Goal: Task Accomplishment & Management: Complete application form

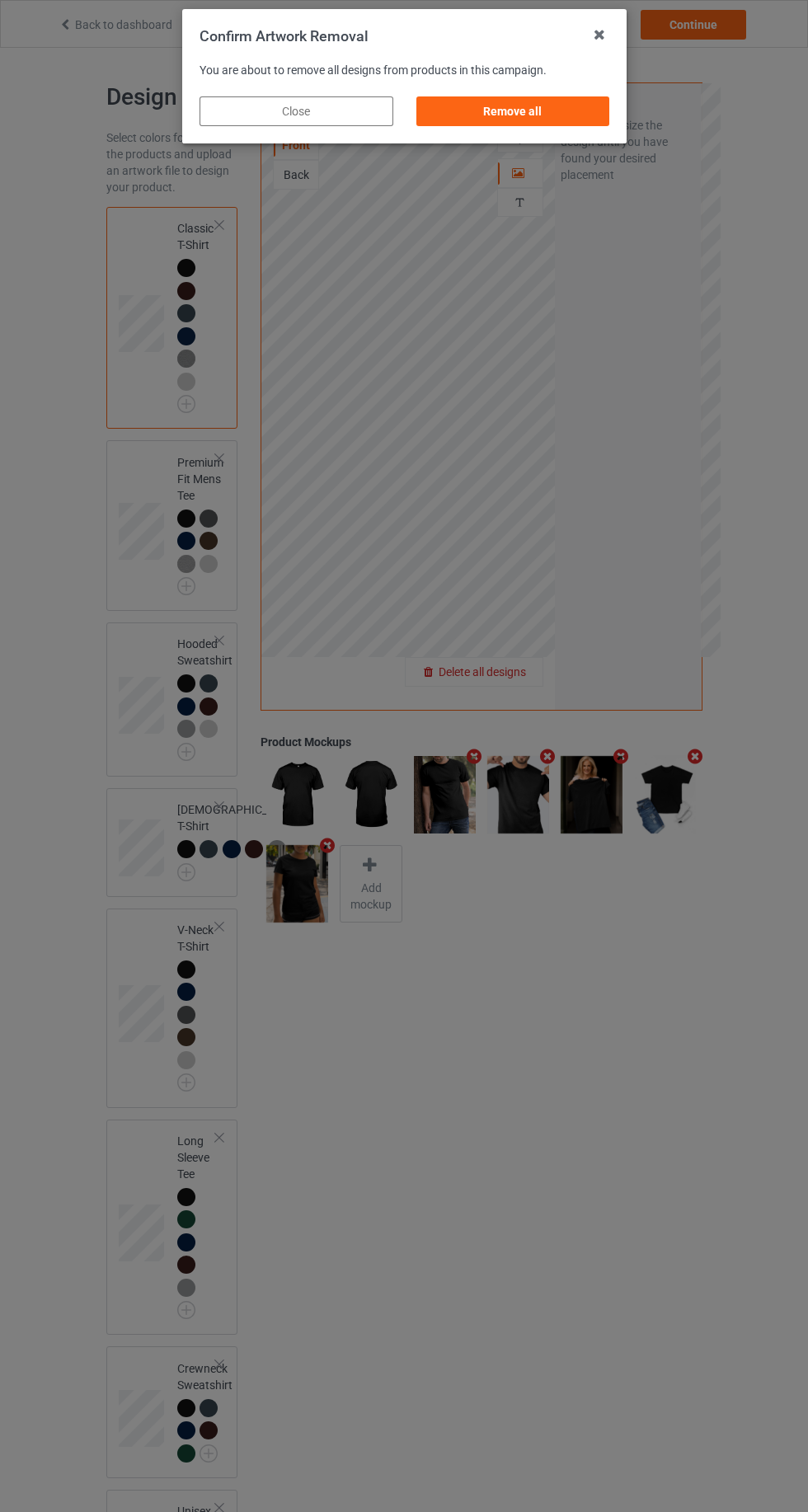
click at [551, 110] on div "Remove all" at bounding box center [512, 111] width 194 height 30
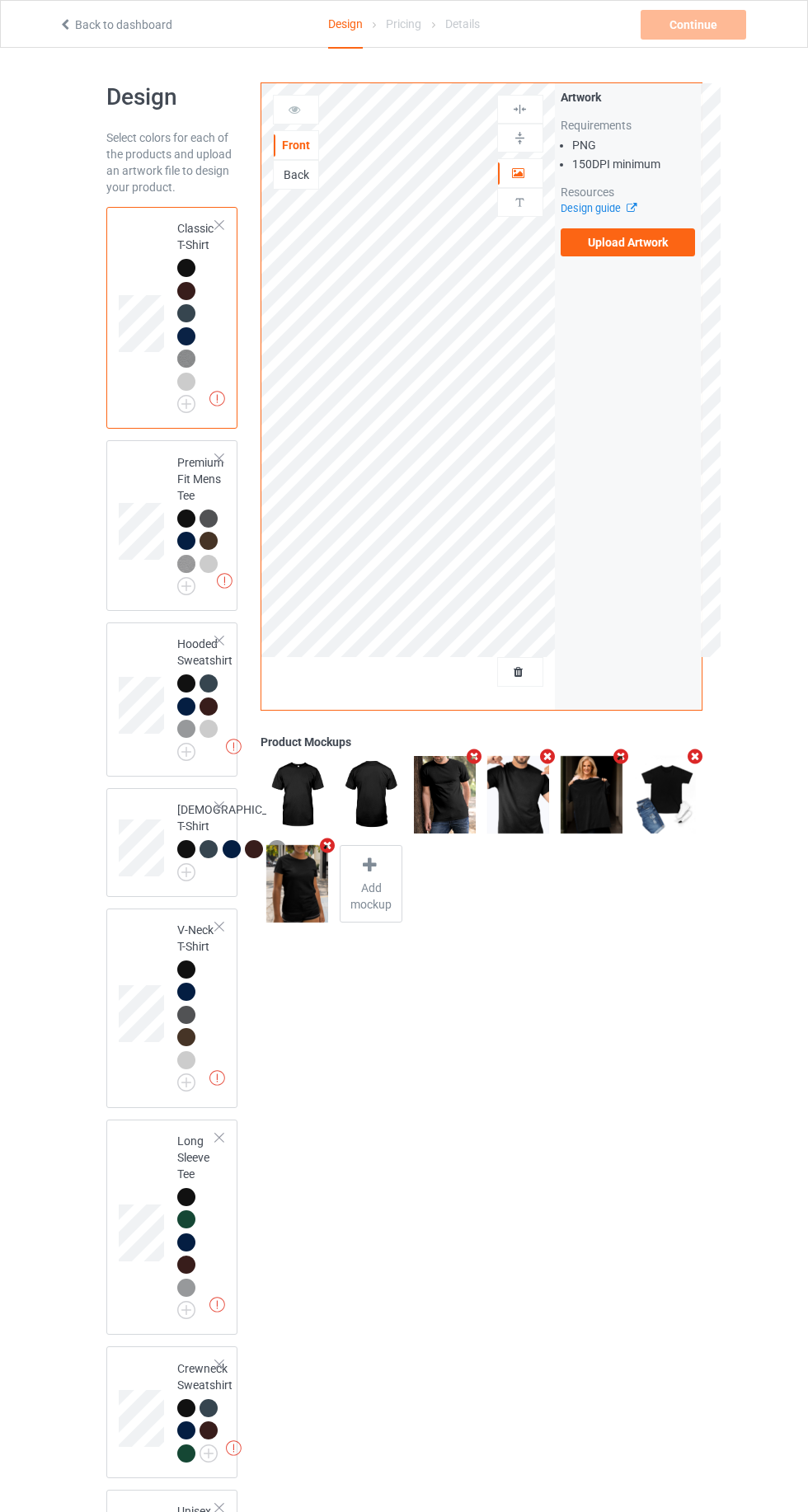
click at [652, 253] on label "Upload Artwork" at bounding box center [628, 242] width 135 height 28
click at [0, 0] on input "Upload Artwork" at bounding box center [0, 0] width 0 height 0
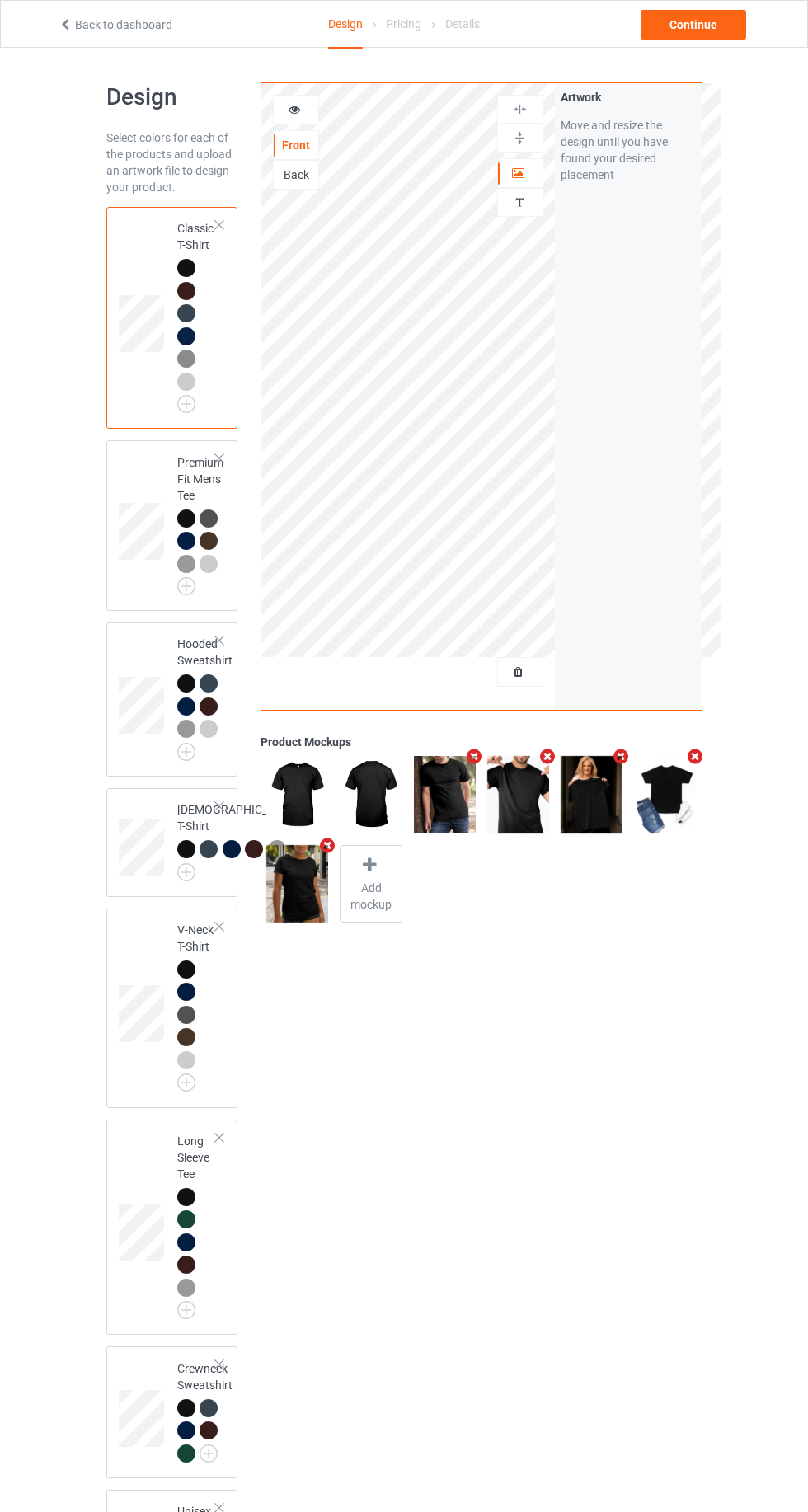
click at [291, 186] on div "Back" at bounding box center [295, 175] width 46 height 30
click at [290, 177] on div "Back" at bounding box center [295, 175] width 45 height 17
click at [647, 243] on label "Upload Artwork" at bounding box center [628, 242] width 135 height 28
click at [0, 0] on input "Upload Artwork" at bounding box center [0, 0] width 0 height 0
click at [366, 873] on div at bounding box center [370, 867] width 23 height 24
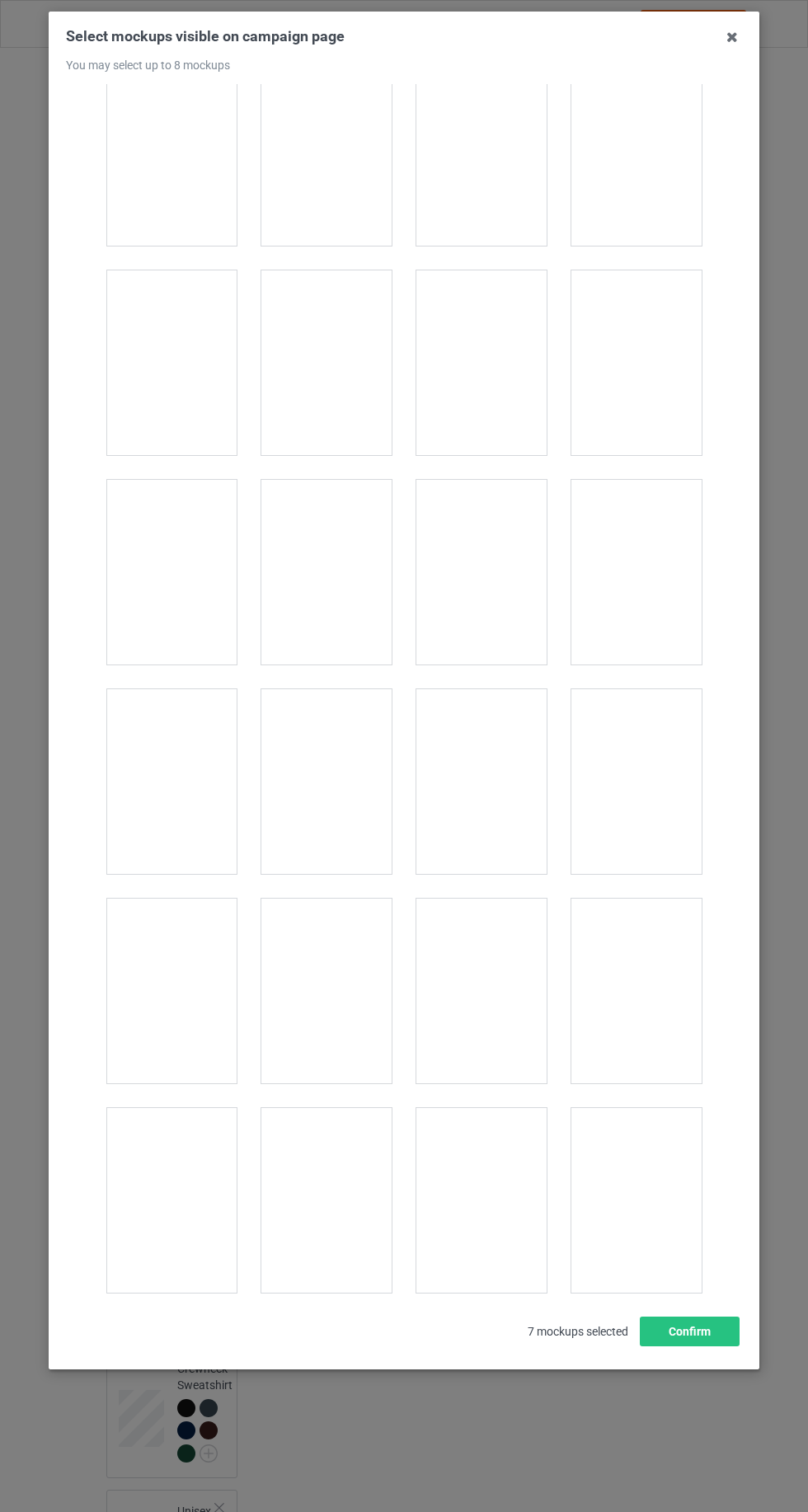
scroll to position [18046, 0]
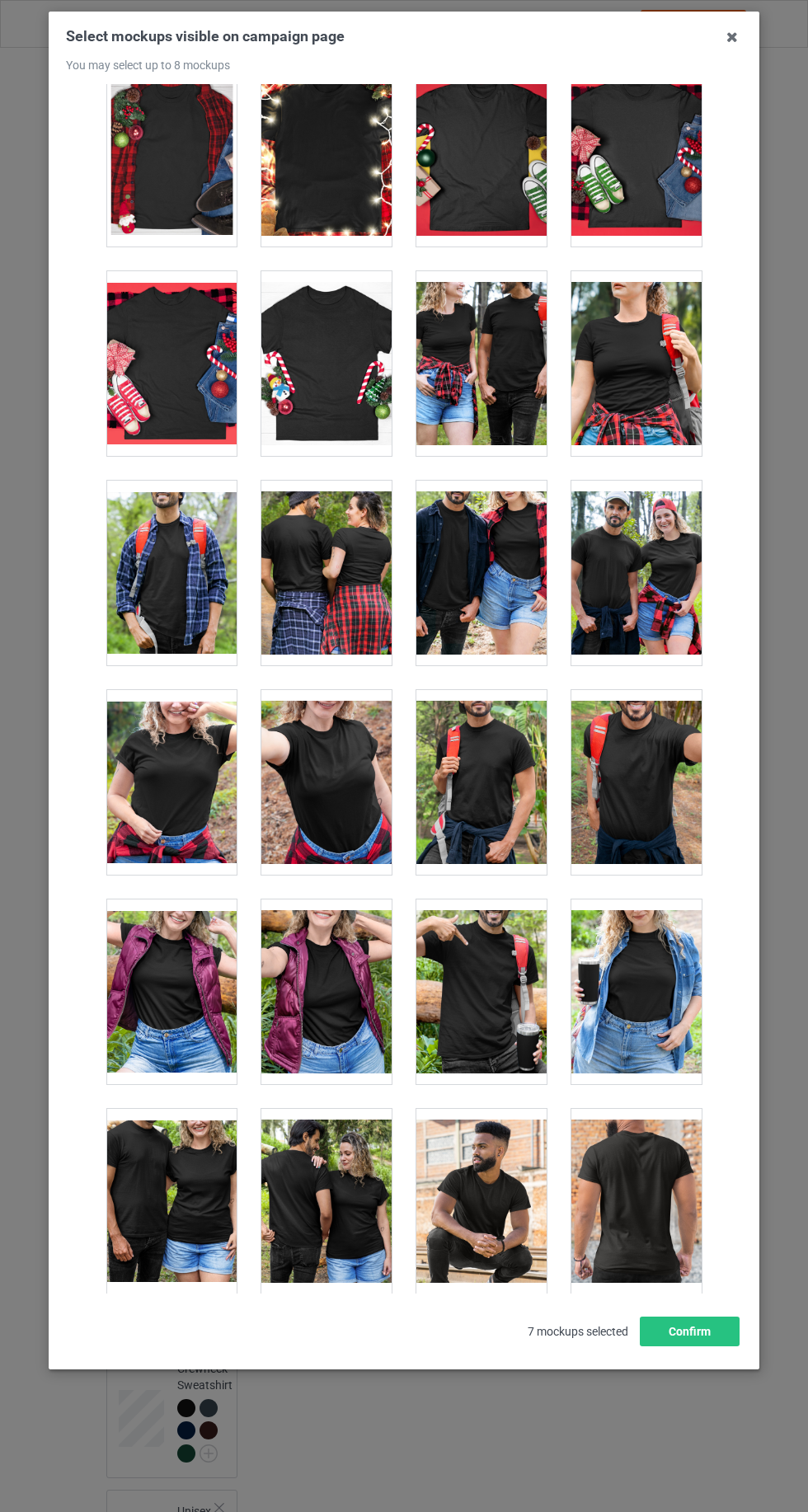
click at [336, 1164] on div at bounding box center [326, 1201] width 130 height 184
click at [733, 38] on icon at bounding box center [732, 37] width 26 height 26
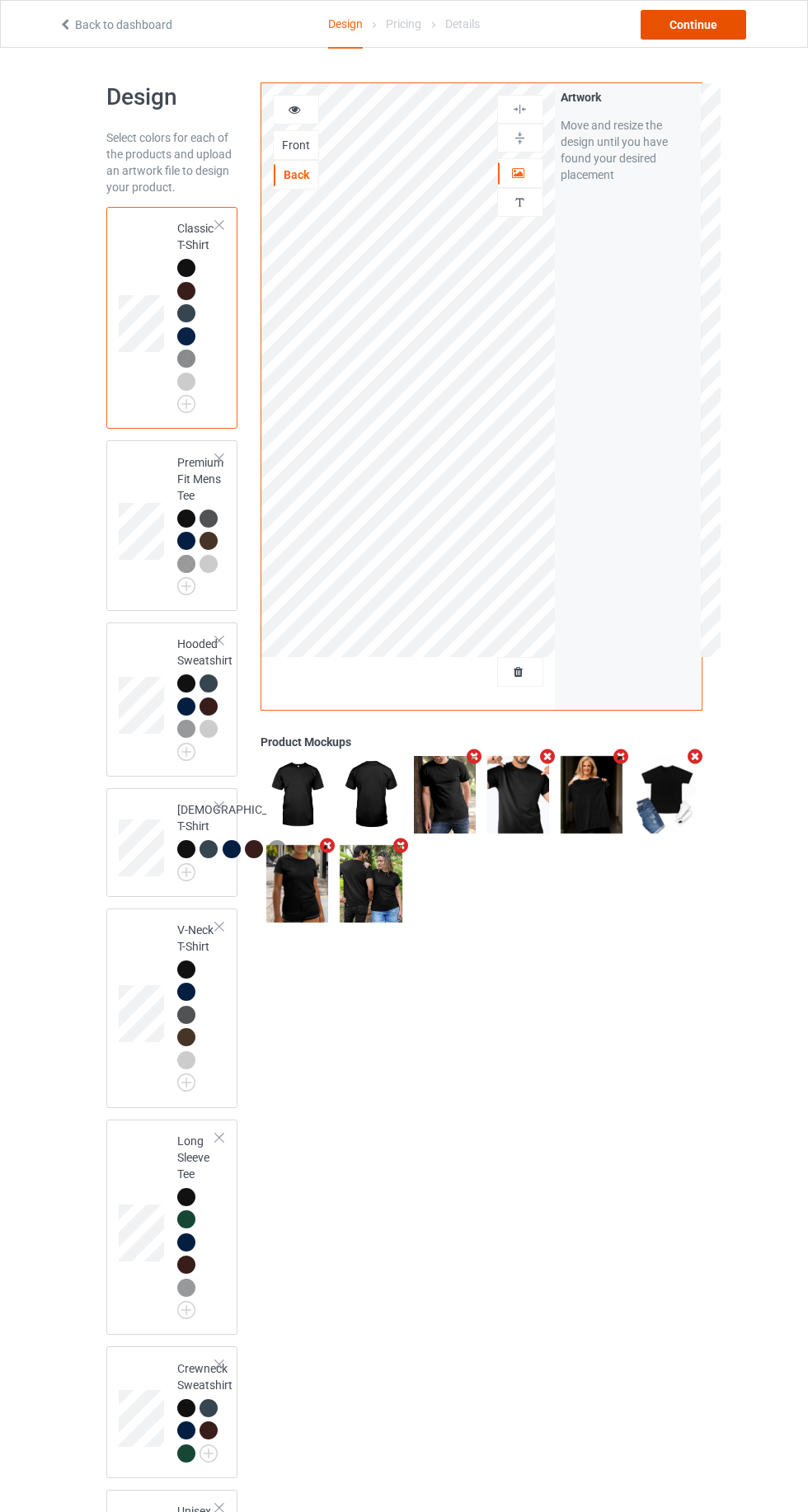
click at [728, 26] on div "Continue" at bounding box center [693, 24] width 106 height 30
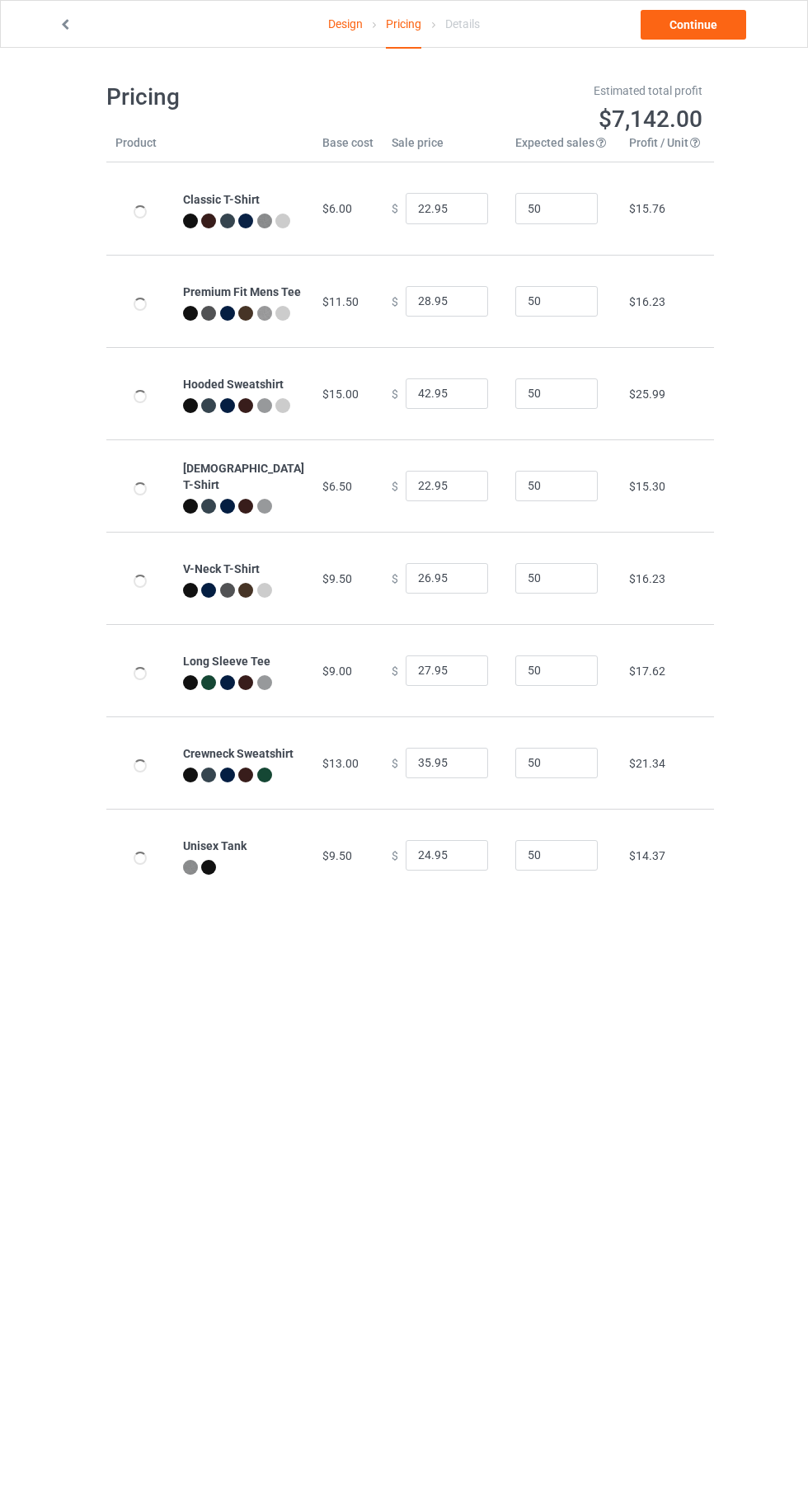
type input "26.95"
type input "32.95"
type input "46.95"
type input "26.95"
type input "30.95"
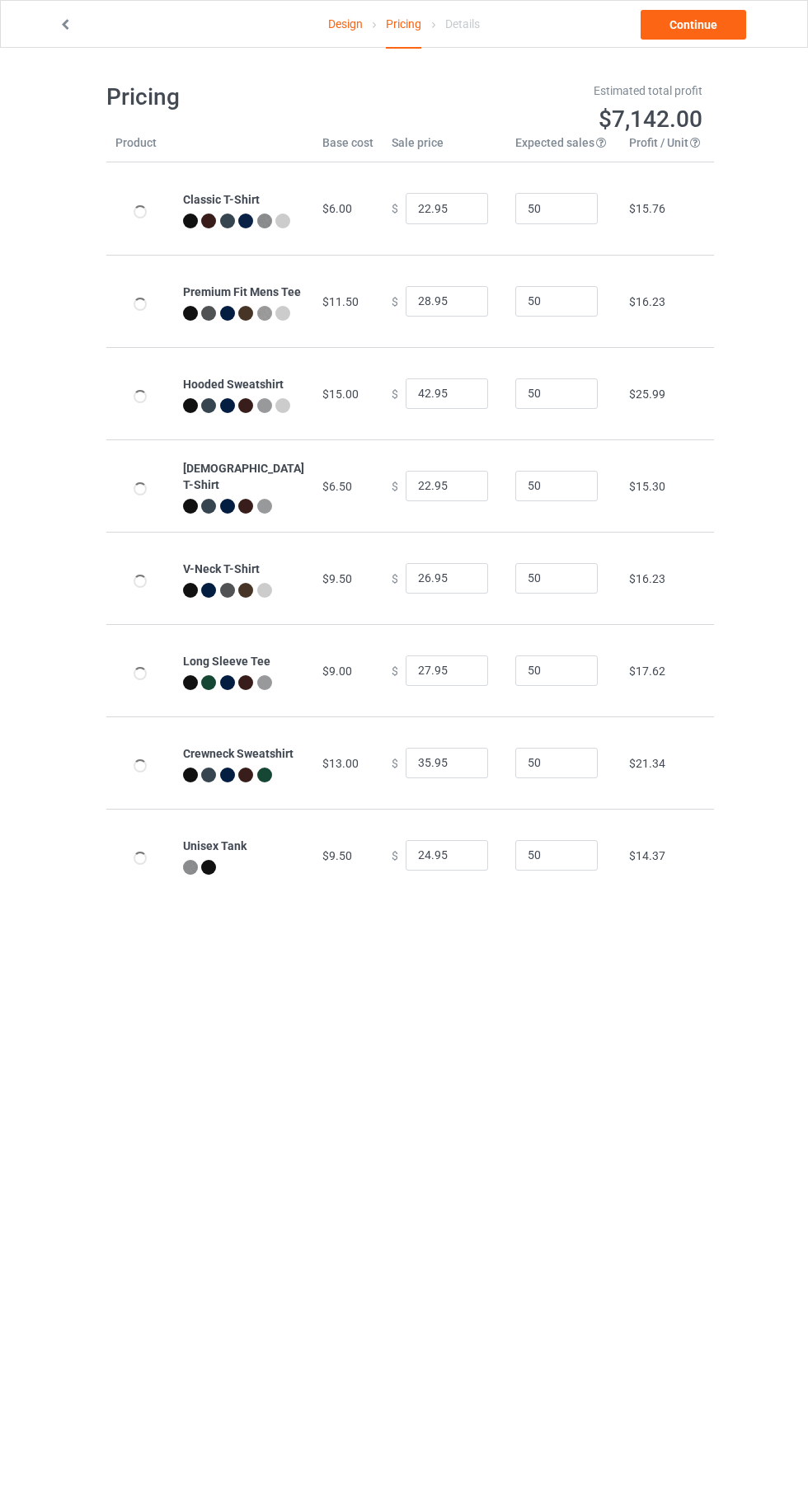
type input "31.95"
type input "39.95"
type input "28.95"
click at [698, 24] on link "Continue" at bounding box center [693, 24] width 106 height 30
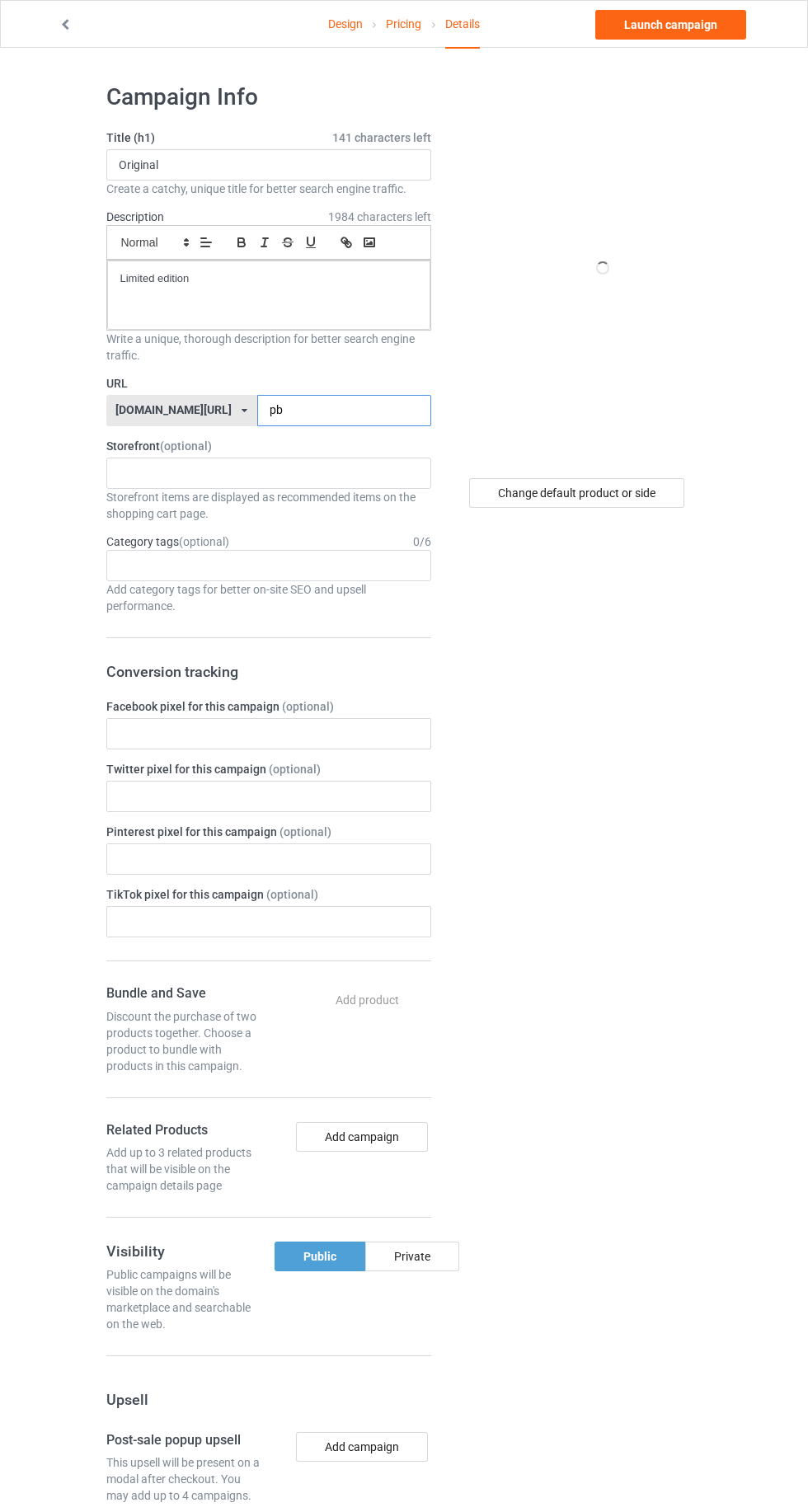
click at [314, 409] on input "pb" at bounding box center [343, 411] width 174 height 31
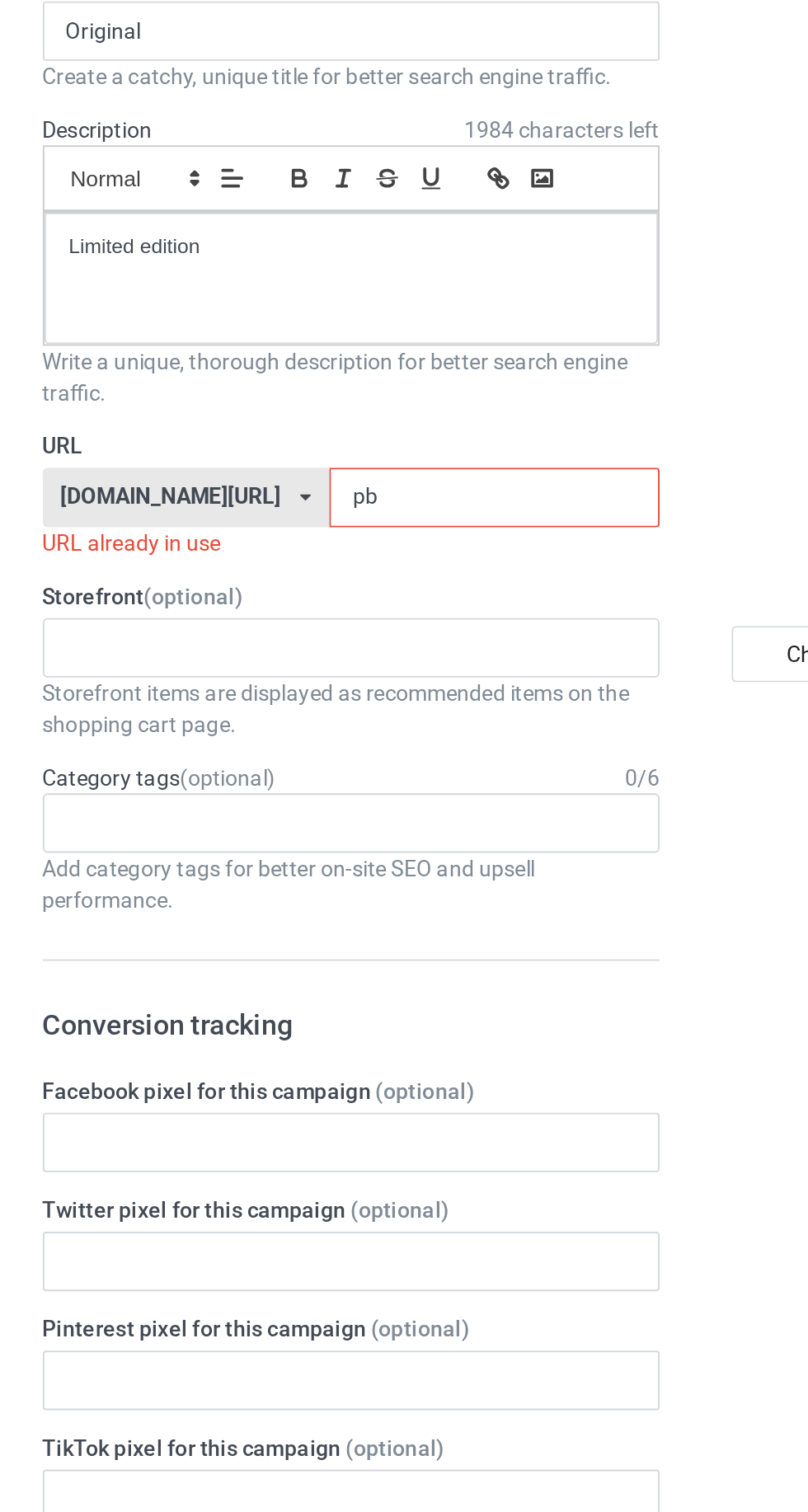
type input "pby"
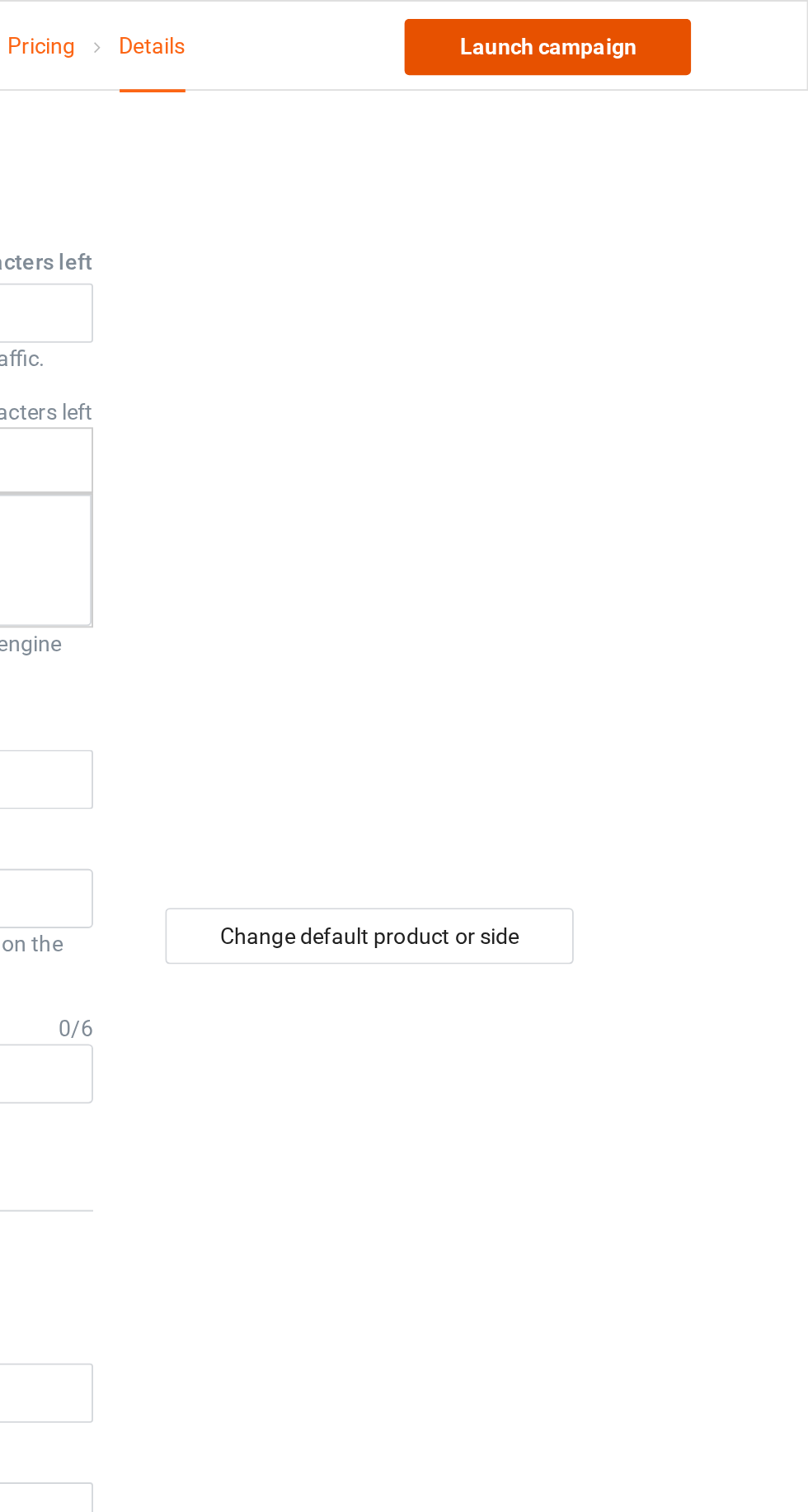
click at [693, 37] on link "Launch campaign" at bounding box center [670, 24] width 151 height 30
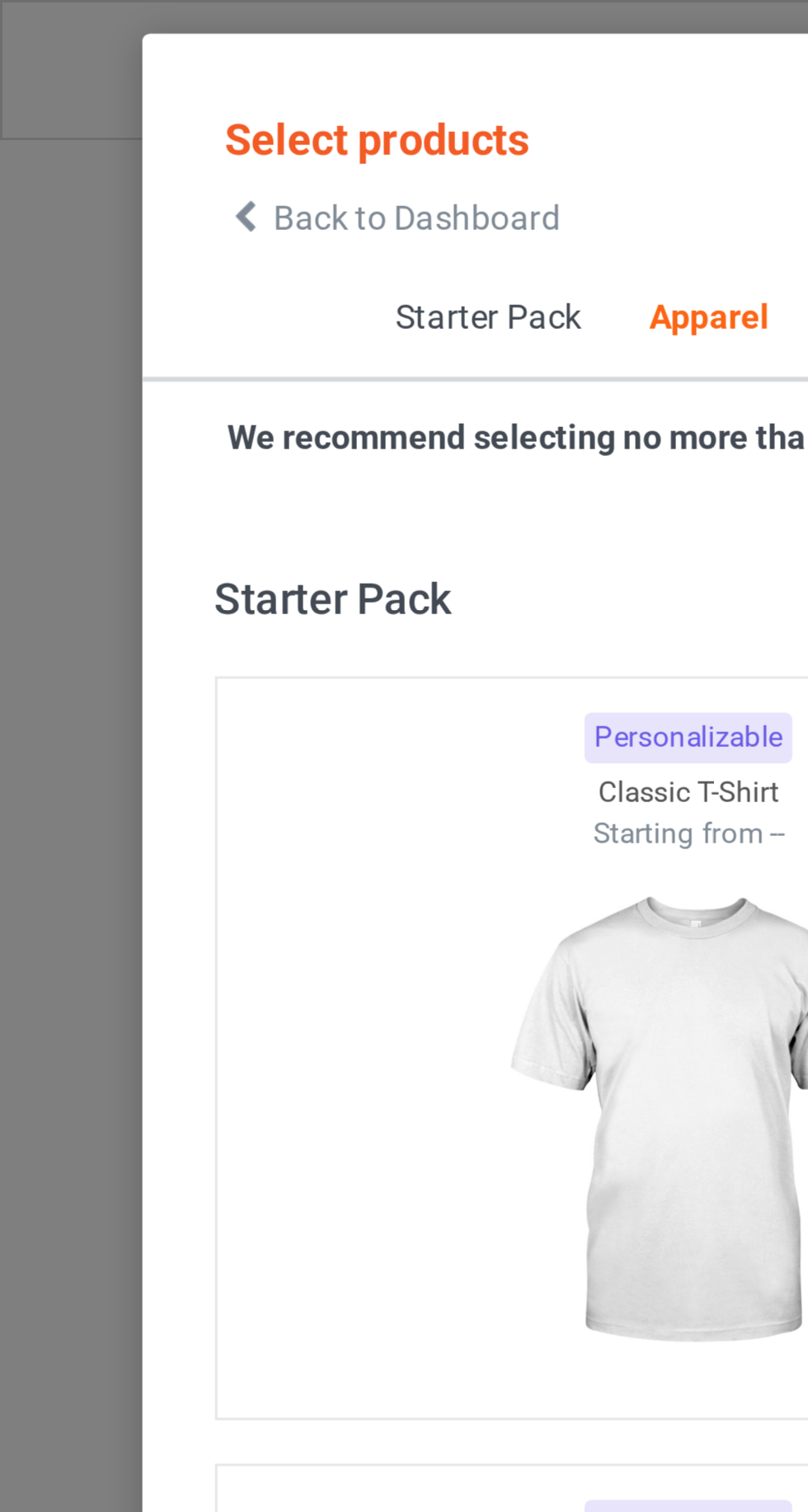
scroll to position [882, 0]
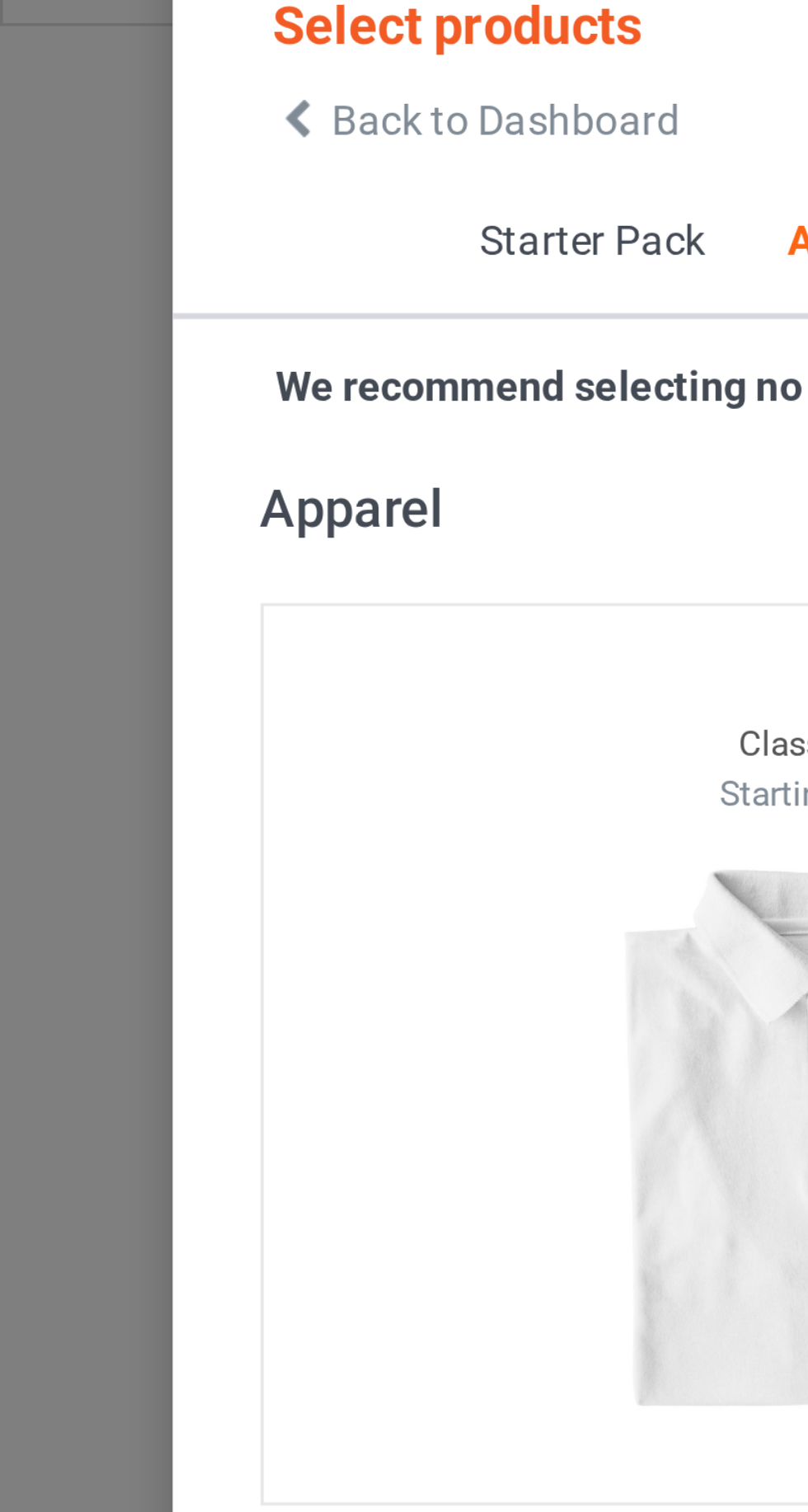
click at [80, 79] on icon at bounding box center [84, 73] width 14 height 11
